Goal: Information Seeking & Learning: Learn about a topic

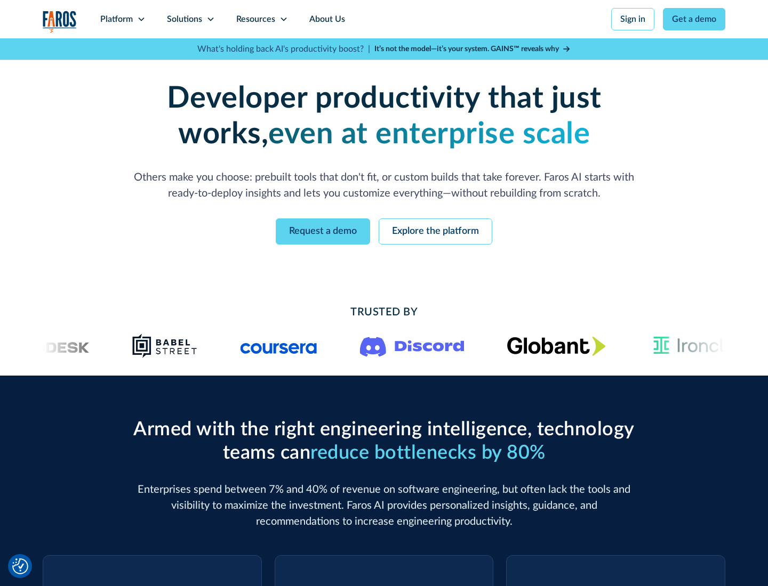
click at [141, 19] on icon at bounding box center [141, 19] width 9 height 9
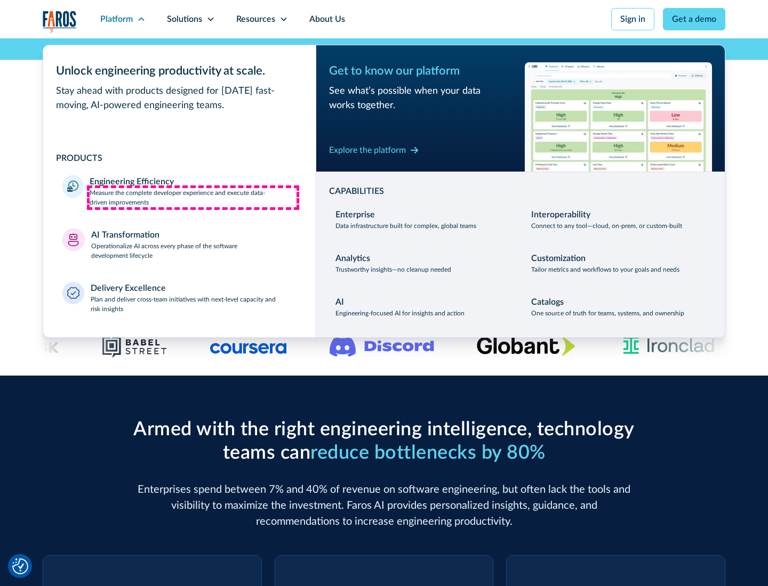
click at [193, 197] on p "Measure the complete developer experience and execute data-driven improvements" at bounding box center [193, 197] width 207 height 19
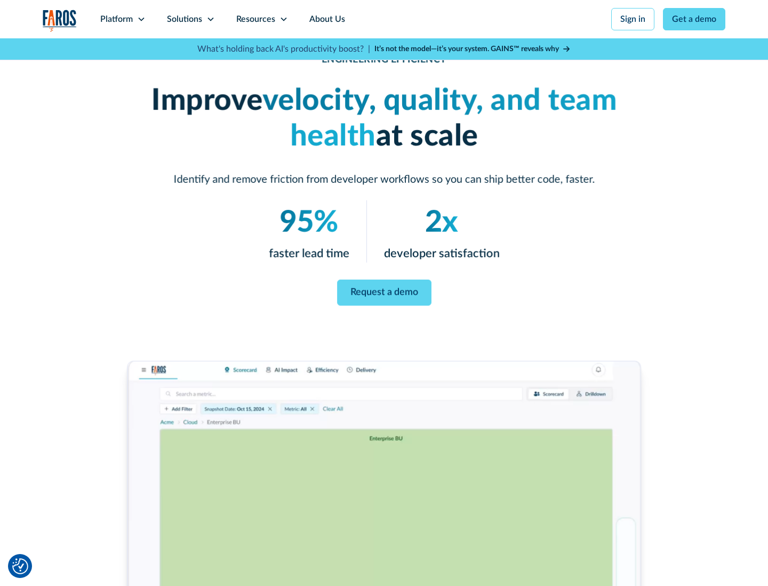
click at [384, 291] on link "Request a demo" at bounding box center [384, 293] width 94 height 26
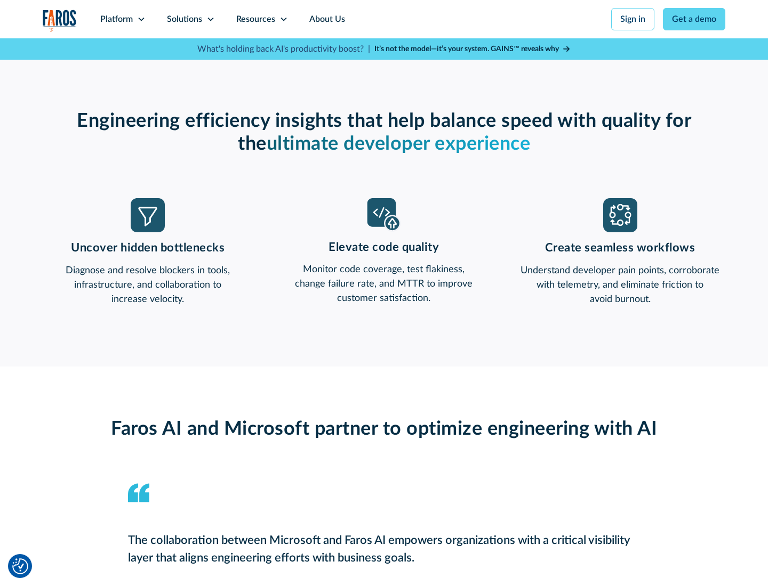
click at [141, 19] on icon at bounding box center [141, 19] width 9 height 9
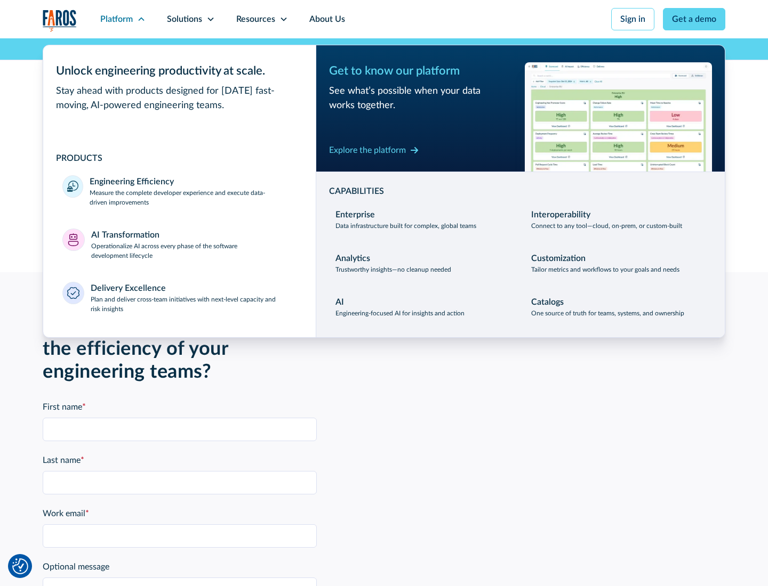
scroll to position [2339, 0]
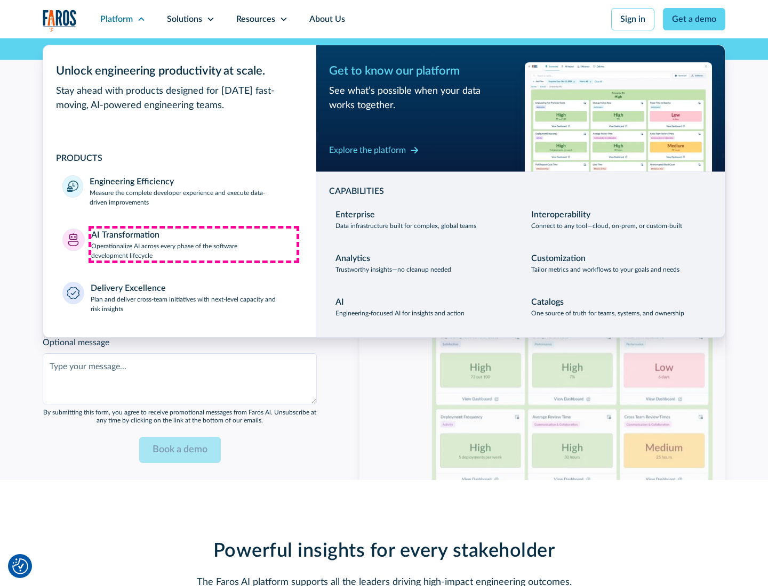
click at [194, 244] on p "Operationalize AI across every phase of the software development lifecycle" at bounding box center [194, 250] width 206 height 19
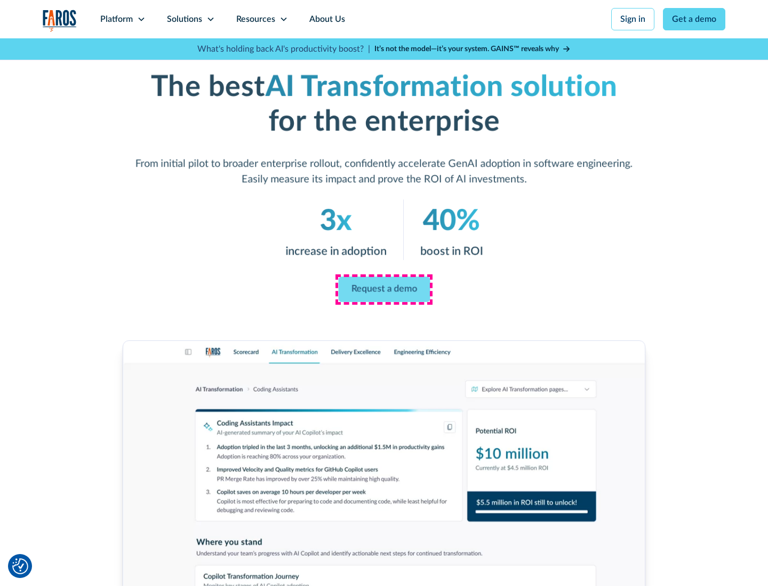
click at [384, 289] on link "Request a demo" at bounding box center [384, 290] width 92 height 26
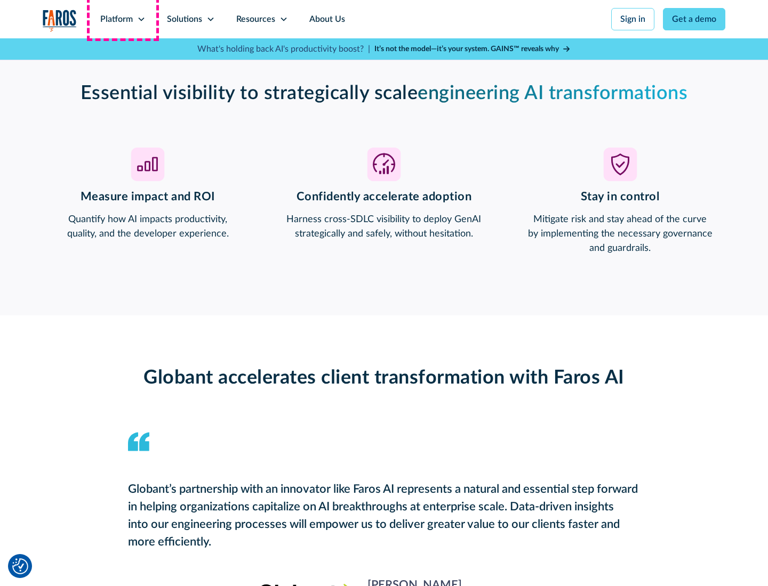
click at [123, 19] on div "Platform" at bounding box center [116, 19] width 33 height 13
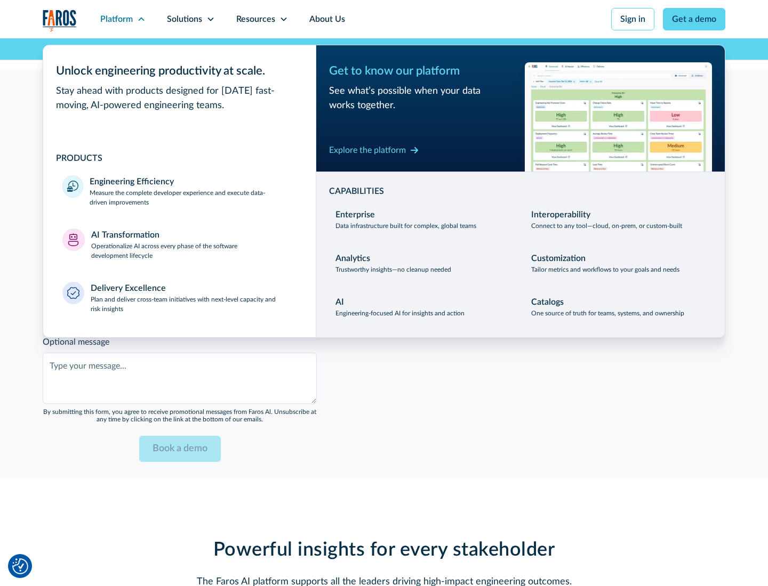
click at [367, 150] on div "Explore the platform" at bounding box center [367, 150] width 77 height 13
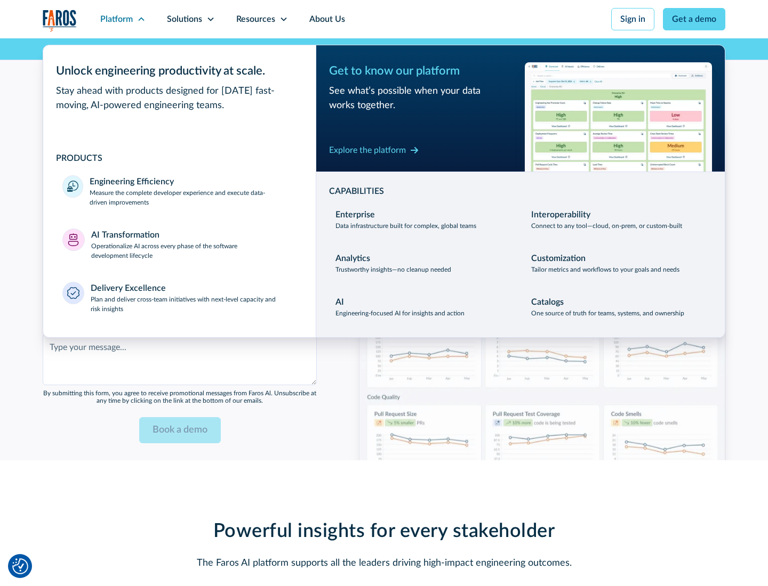
scroll to position [2593, 0]
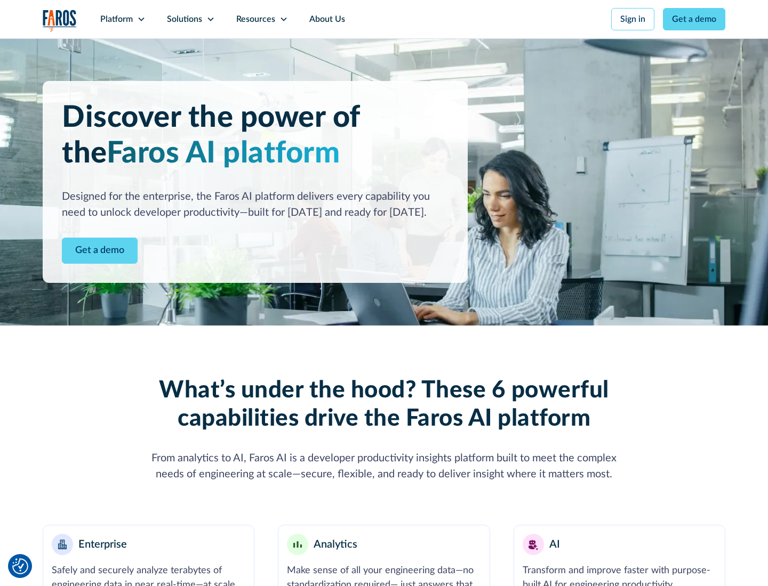
click at [100, 251] on link "Get a demo" at bounding box center [100, 251] width 76 height 26
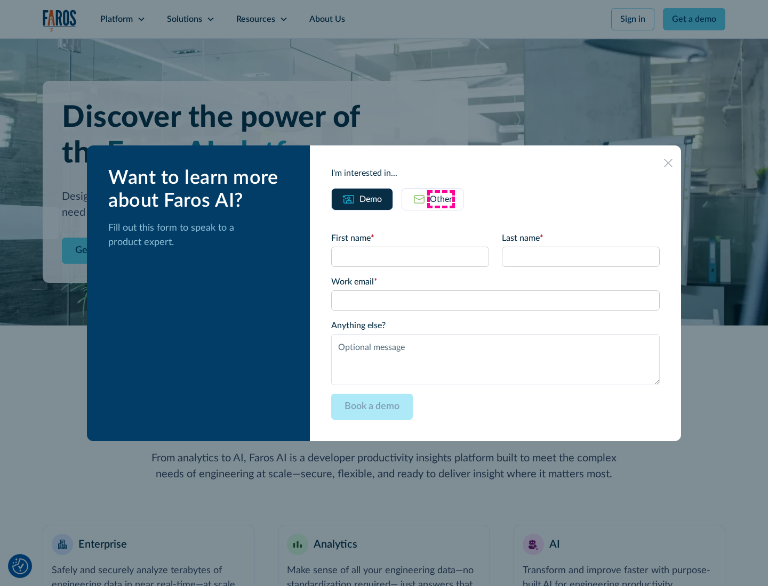
click at [441, 199] on div "Other" at bounding box center [441, 199] width 22 height 13
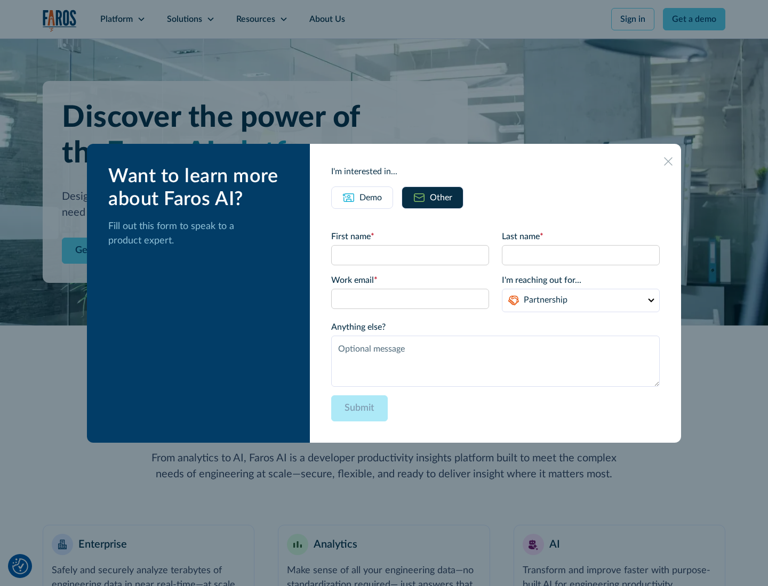
click at [370, 197] on div "Demo" at bounding box center [370, 197] width 22 height 13
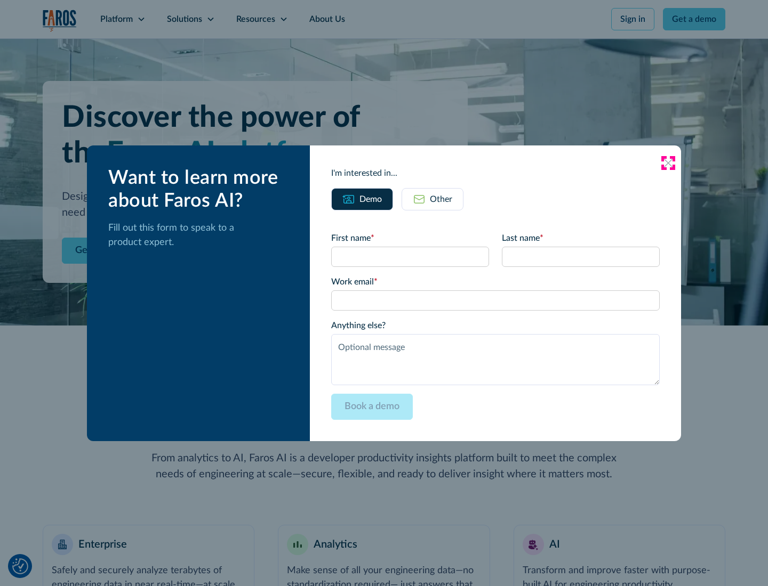
click at [668, 163] on icon at bounding box center [668, 163] width 9 height 9
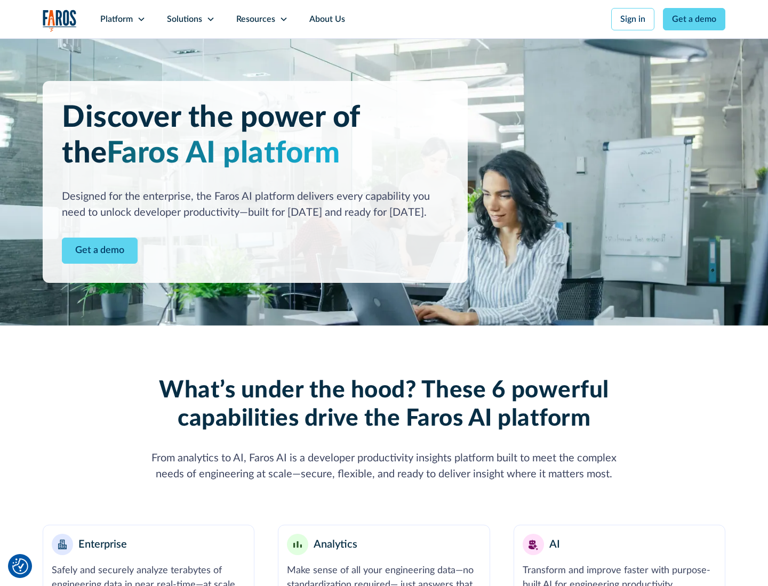
click at [141, 19] on icon at bounding box center [141, 19] width 9 height 9
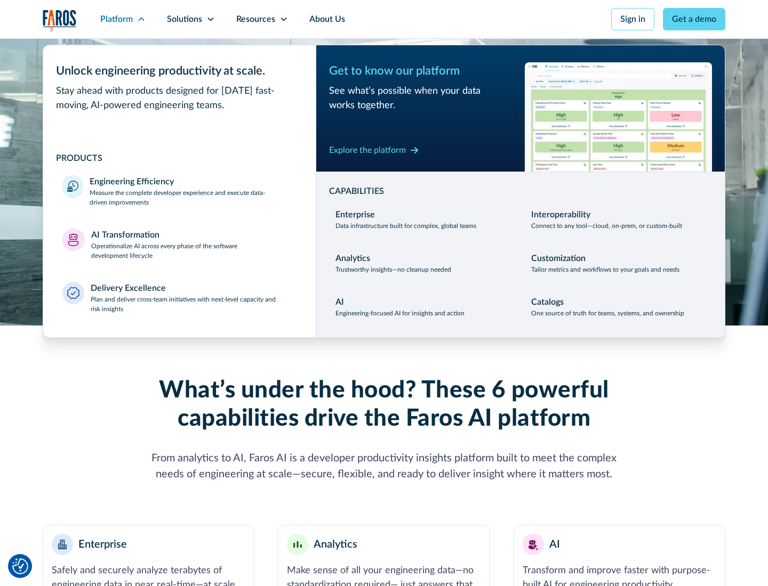
click at [193, 304] on p "Plan and deliver cross-team initiatives with next-level capacity and risk insig…" at bounding box center [194, 304] width 206 height 19
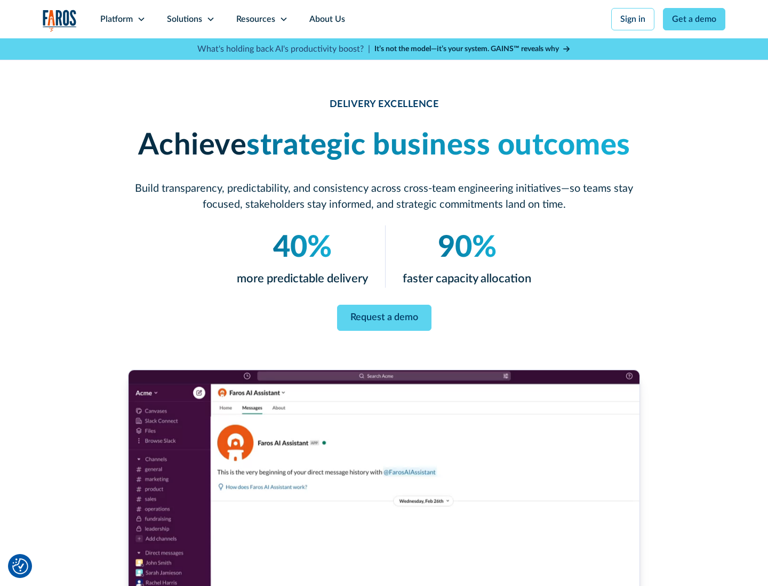
click at [210, 19] on icon at bounding box center [210, 19] width 9 height 9
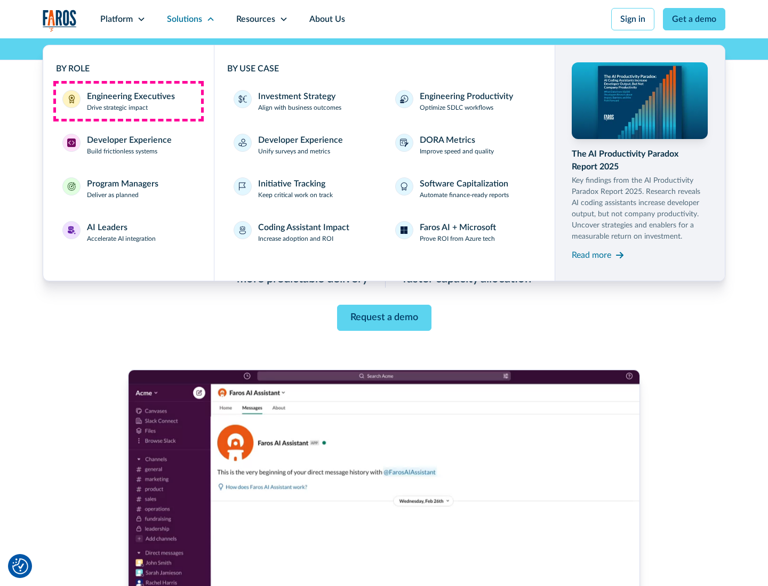
click at [128, 101] on div "Engineering Executives" at bounding box center [131, 96] width 88 height 13
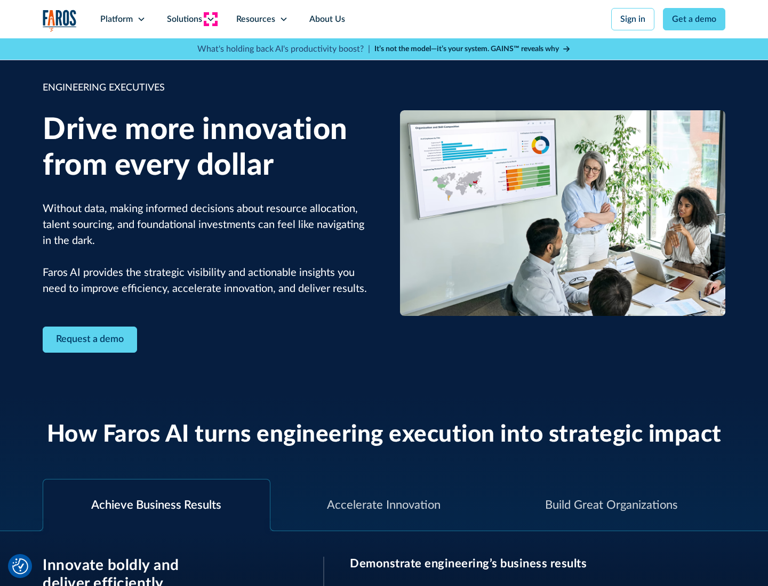
click at [210, 19] on icon at bounding box center [210, 19] width 9 height 9
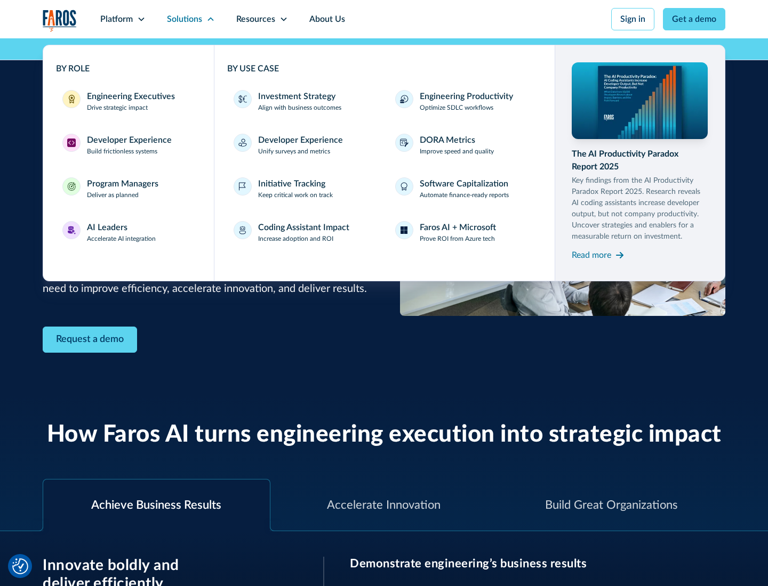
click at [128, 140] on div "Developer Experience" at bounding box center [129, 140] width 85 height 13
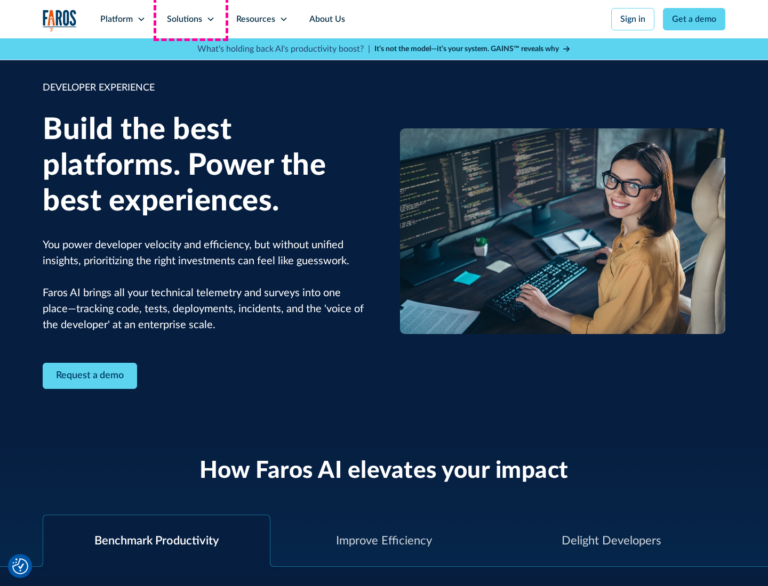
click at [190, 19] on div "Solutions" at bounding box center [184, 19] width 35 height 13
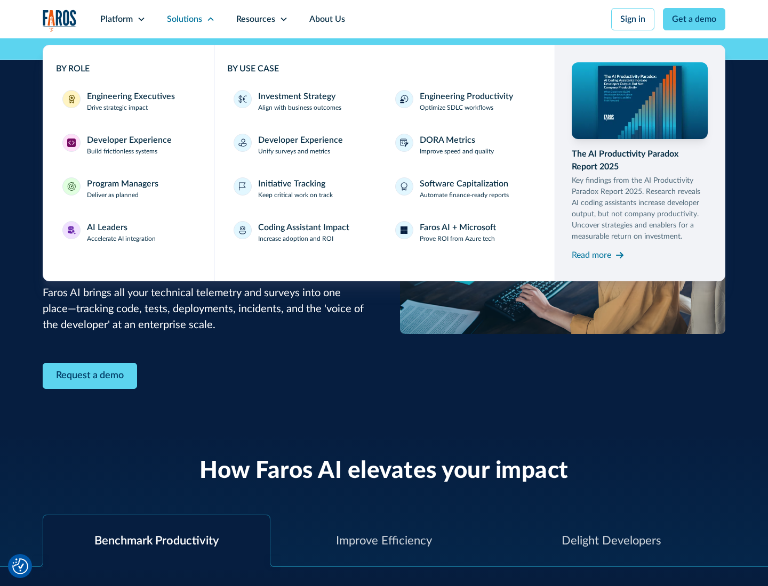
click at [122, 189] on div "Program Managers" at bounding box center [122, 184] width 71 height 13
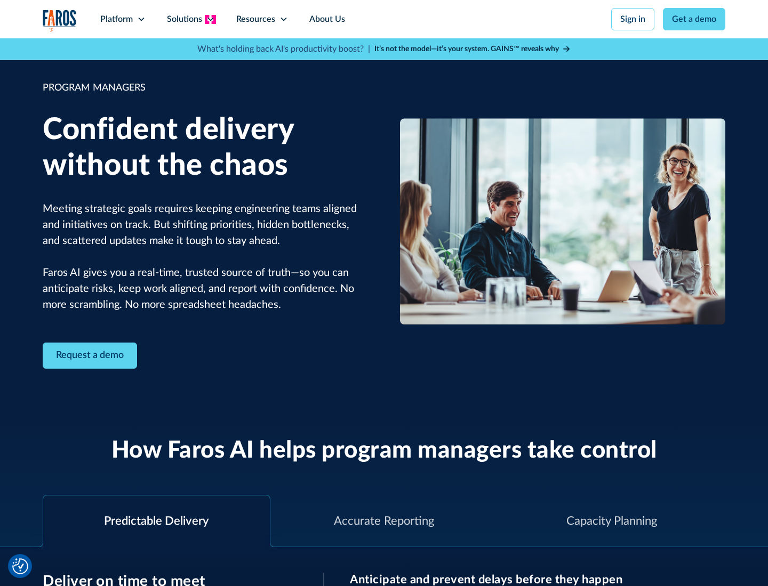
click at [210, 19] on icon at bounding box center [210, 19] width 9 height 9
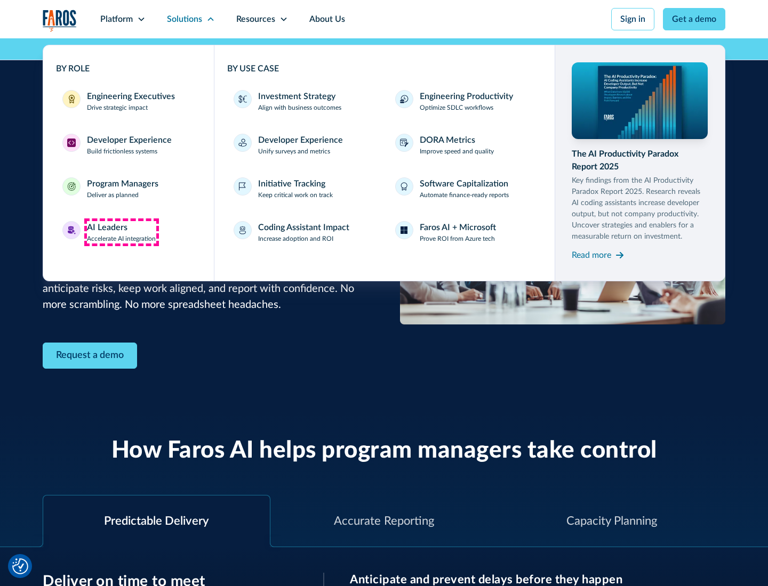
click at [122, 232] on div "AI Leaders" at bounding box center [107, 227] width 41 height 13
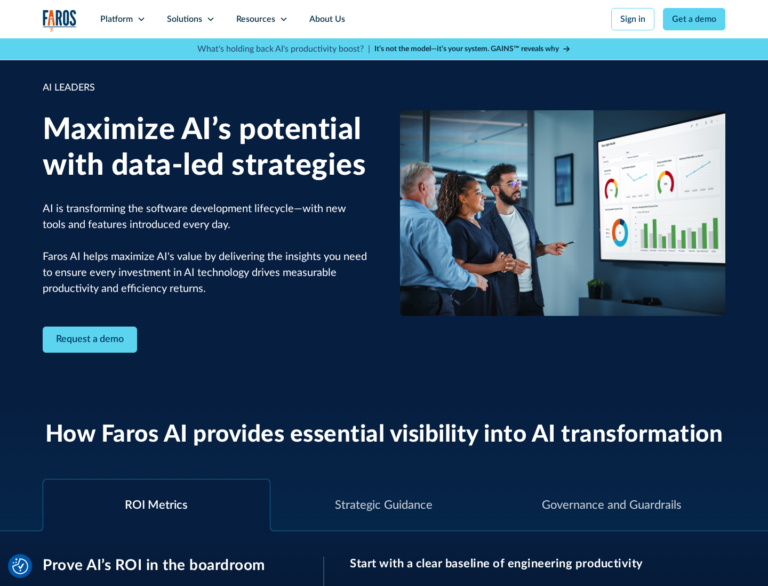
click at [210, 19] on icon at bounding box center [210, 19] width 9 height 9
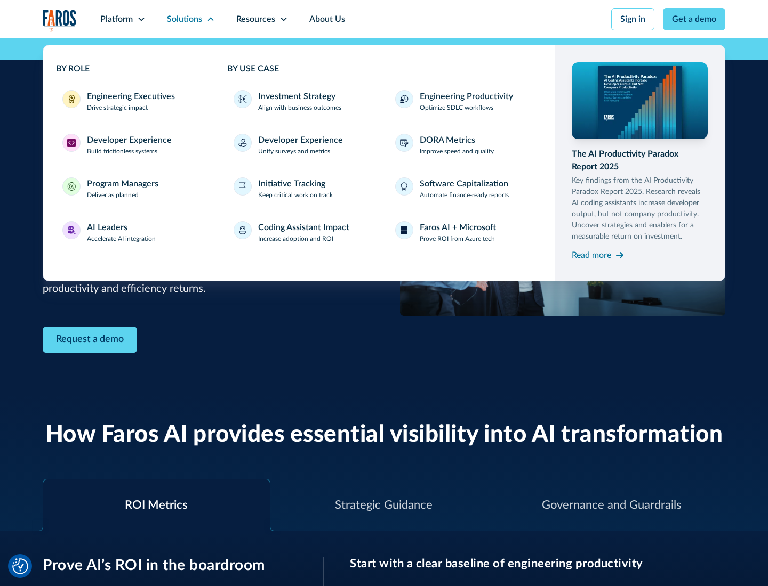
click at [295, 96] on div "Investment Strategy" at bounding box center [296, 96] width 77 height 13
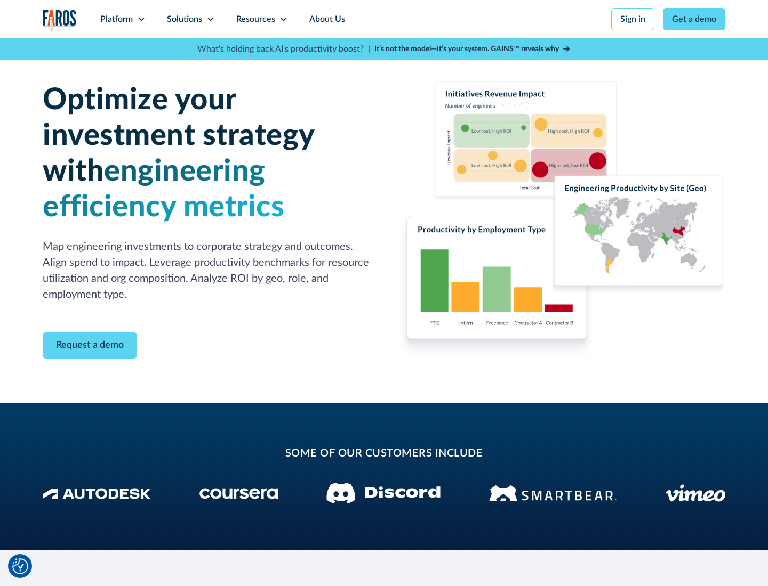
click at [210, 19] on icon at bounding box center [210, 19] width 9 height 9
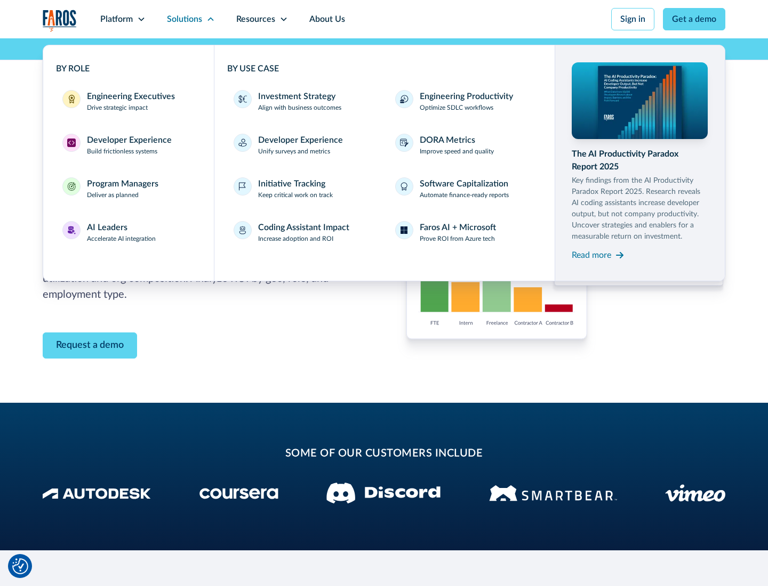
click at [457, 239] on p "Prove ROI from Azure tech" at bounding box center [457, 239] width 75 height 10
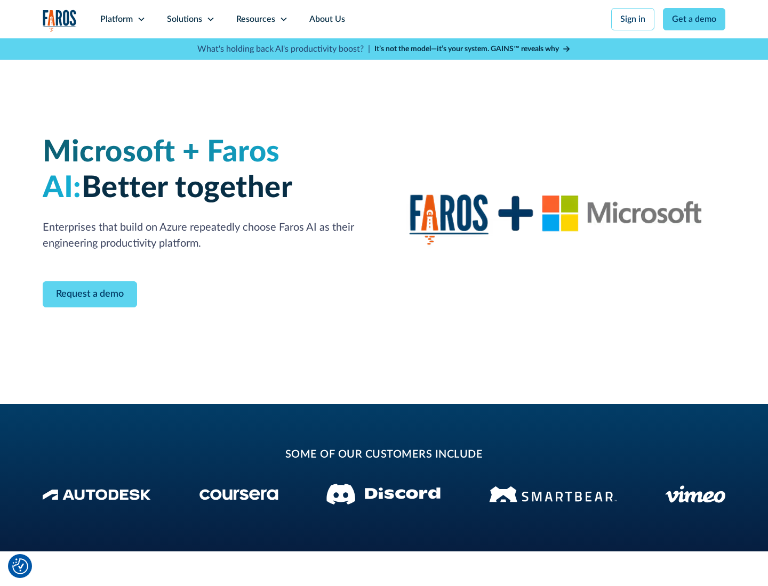
click at [210, 19] on icon at bounding box center [210, 19] width 9 height 9
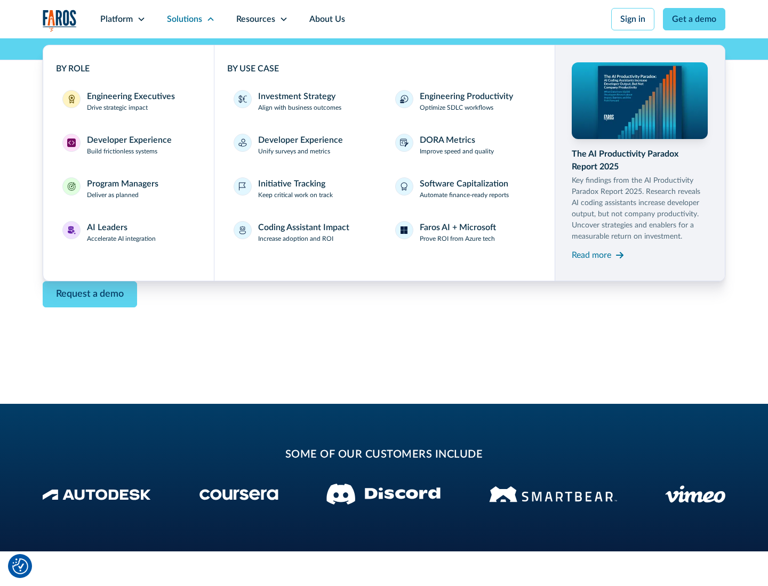
click at [591, 255] on div "Read more" at bounding box center [590, 255] width 39 height 13
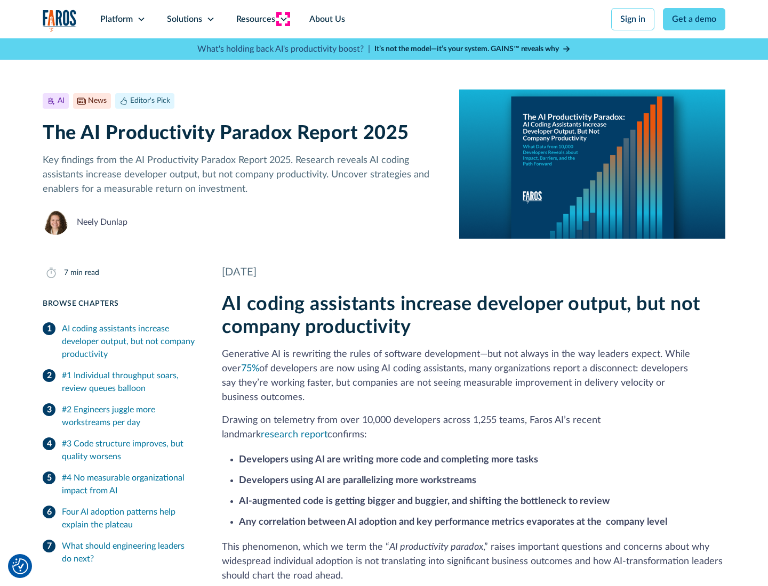
click at [283, 19] on icon at bounding box center [283, 19] width 9 height 9
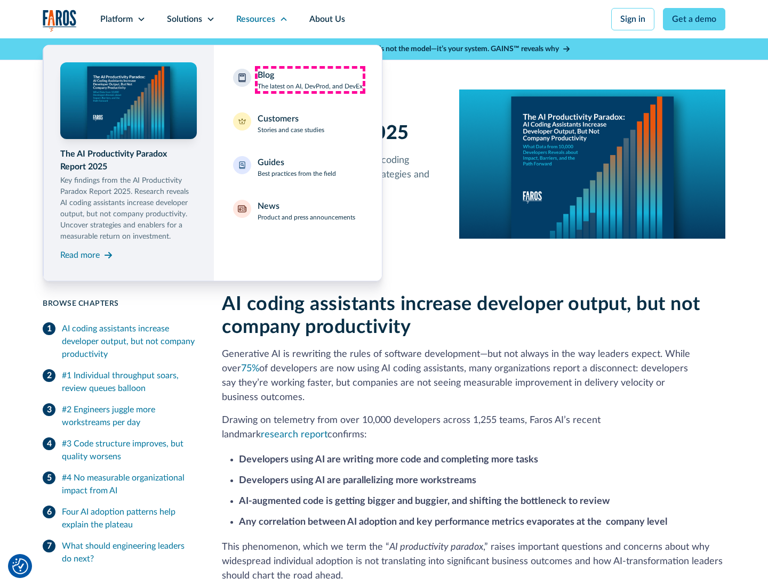
click at [310, 80] on div "Blog The latest on AI, DevProd, and DevEx" at bounding box center [309, 80] width 105 height 22
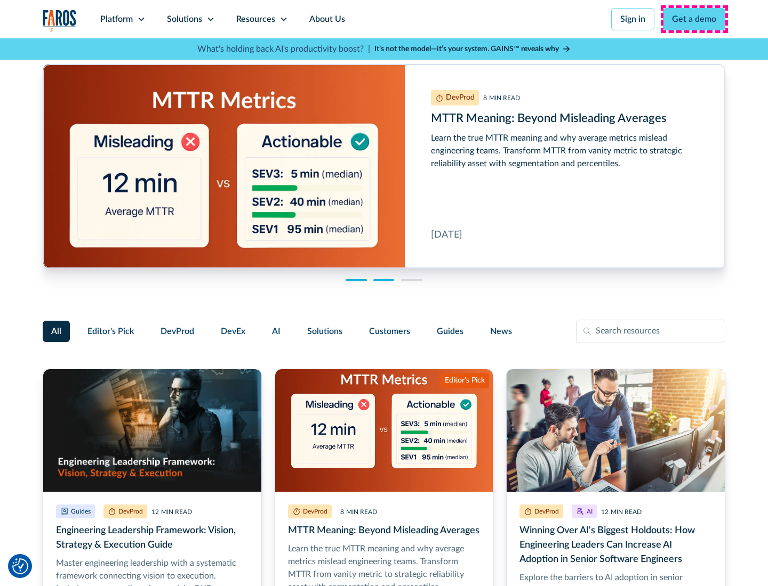
click at [694, 19] on link "Get a demo" at bounding box center [694, 19] width 62 height 22
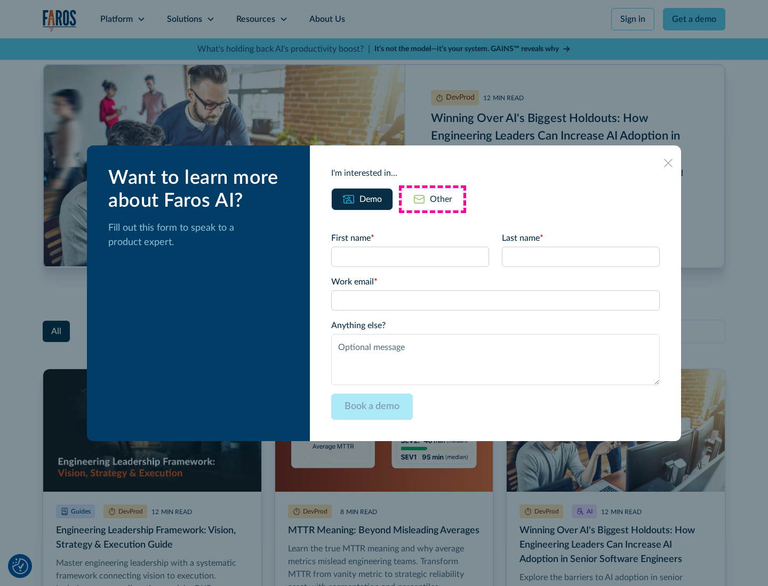
click at [432, 199] on div "Other" at bounding box center [441, 199] width 22 height 13
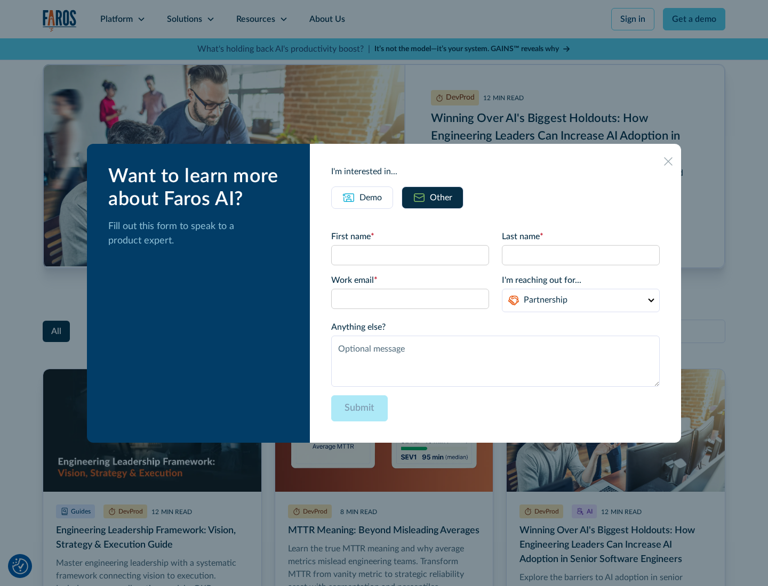
click at [668, 161] on icon at bounding box center [668, 161] width 9 height 9
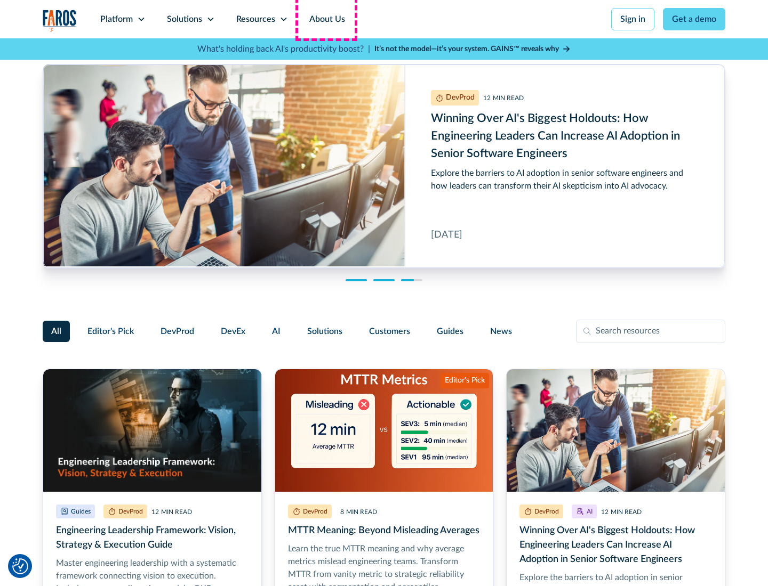
click at [326, 19] on link "About Us" at bounding box center [327, 19] width 57 height 38
